Goal: Task Accomplishment & Management: Complete application form

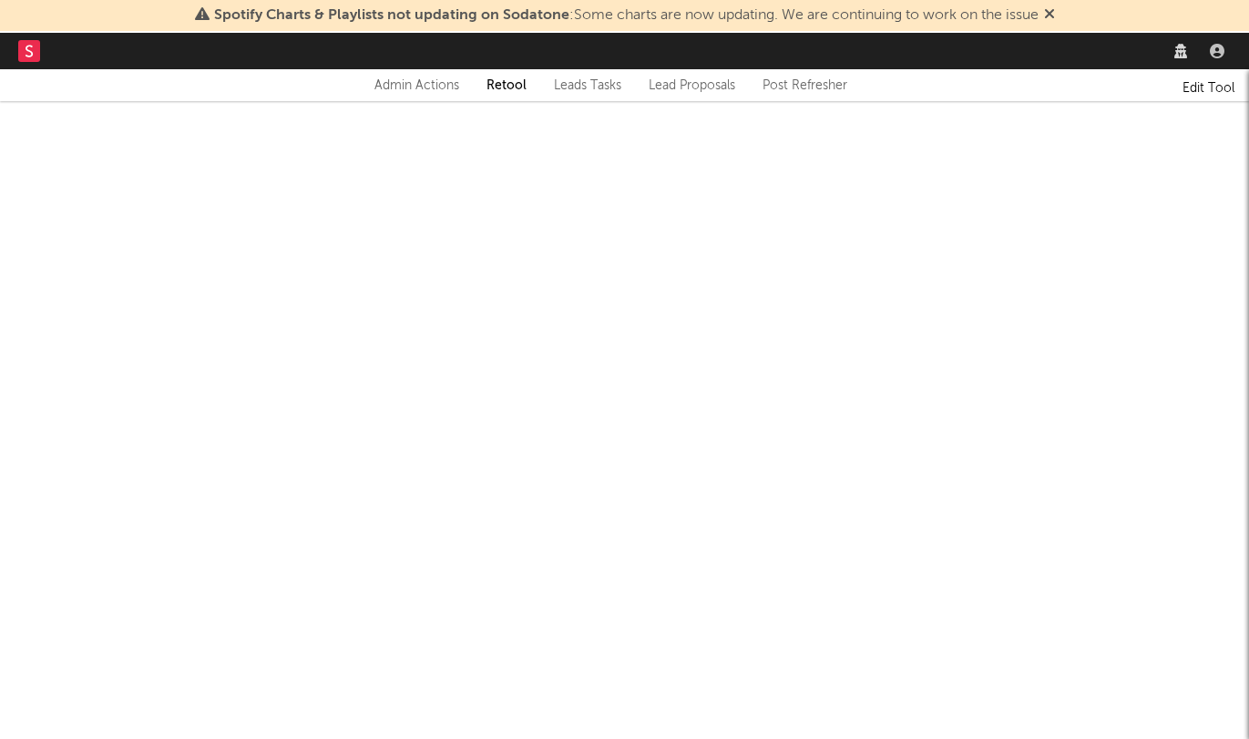
select select "tech"
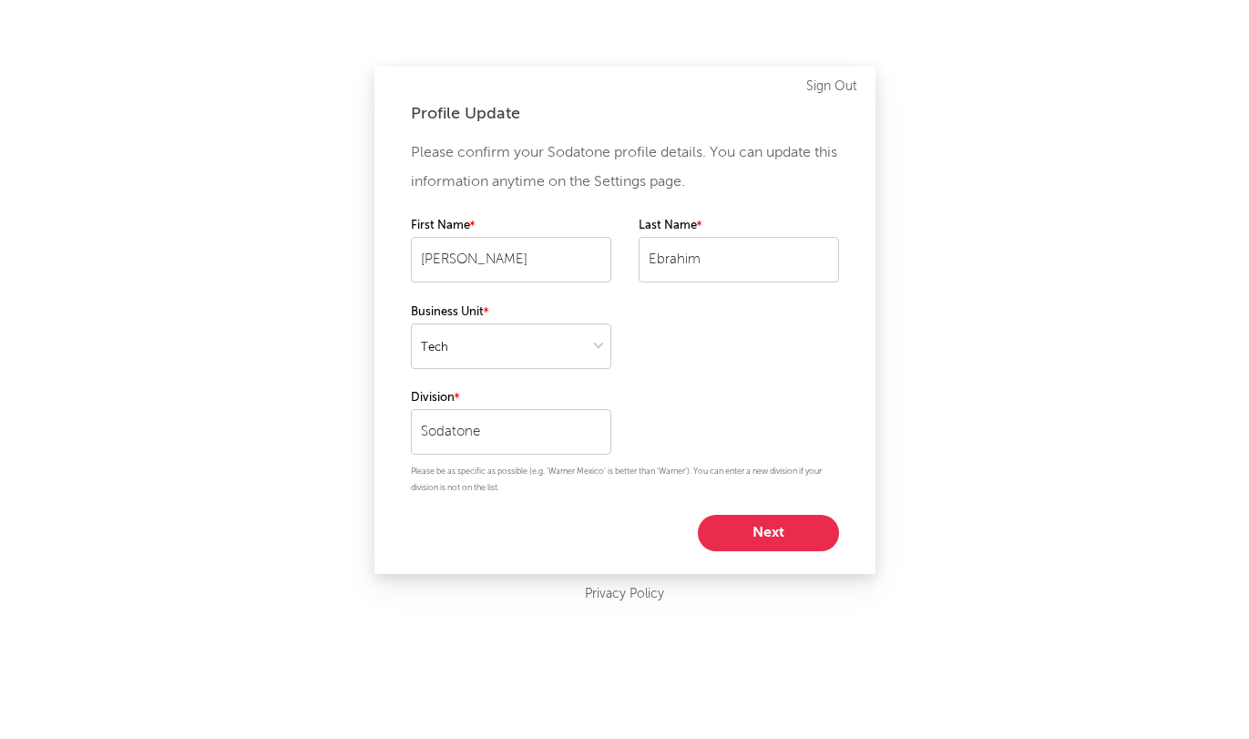
click at [816, 538] on button "Next" at bounding box center [768, 533] width 141 height 36
select select "other"
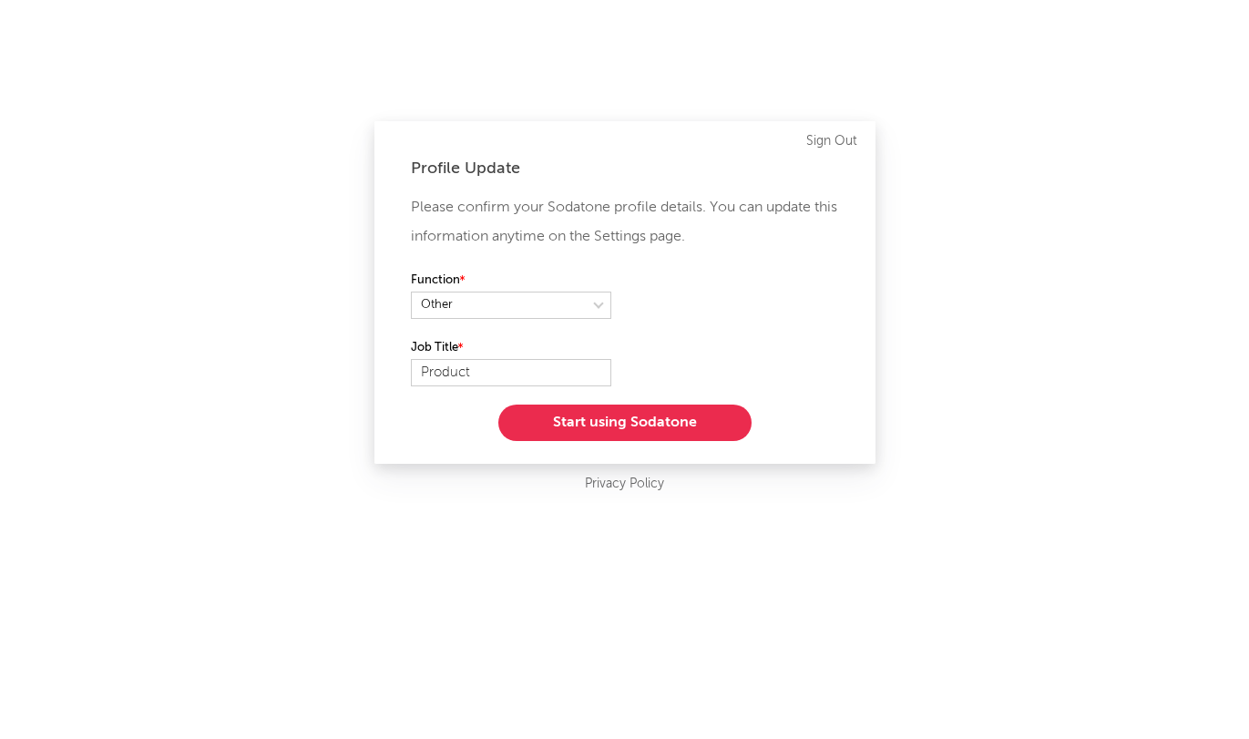
click at [621, 426] on button "Start using Sodatone" at bounding box center [624, 423] width 253 height 36
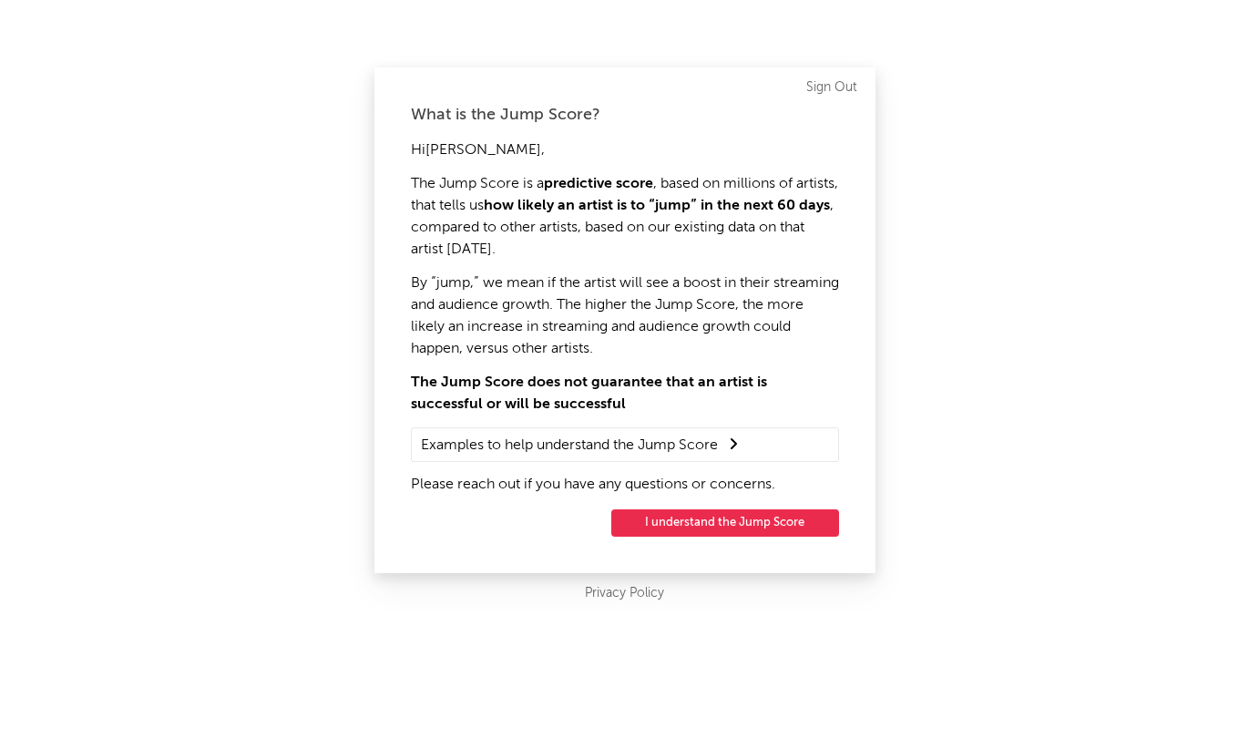
click at [709, 520] on button "I understand the Jump Score" at bounding box center [725, 522] width 228 height 27
